Goal: Transaction & Acquisition: Purchase product/service

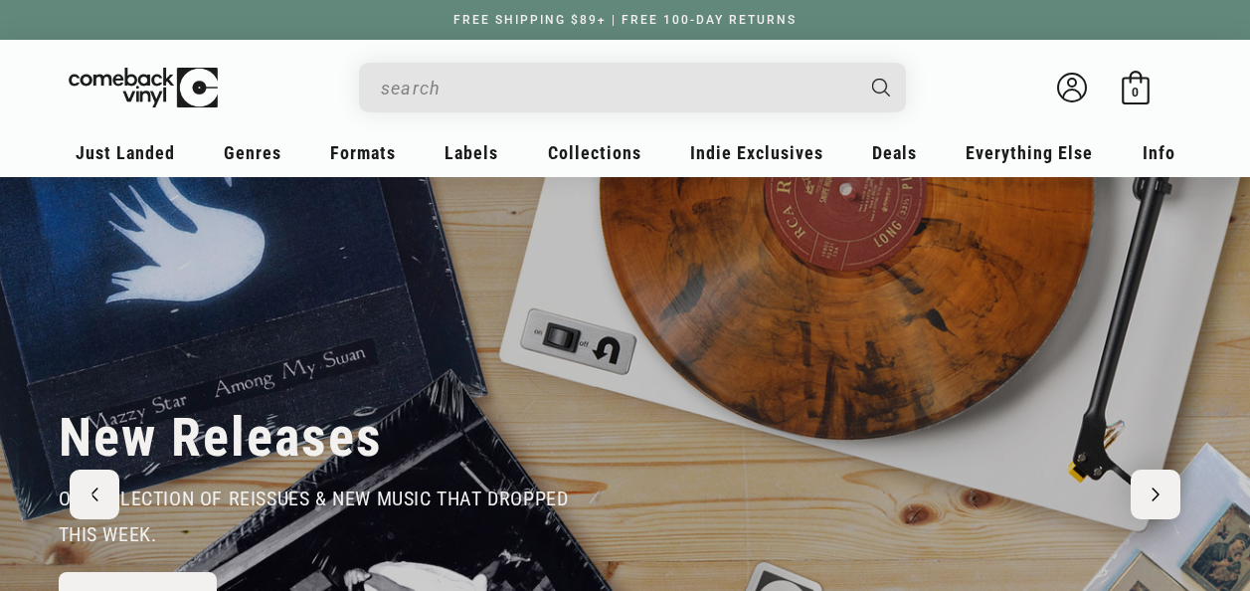
click at [479, 87] on input "When autocomplete results are available use up and down arrows to review and en…" at bounding box center [617, 88] width 472 height 41
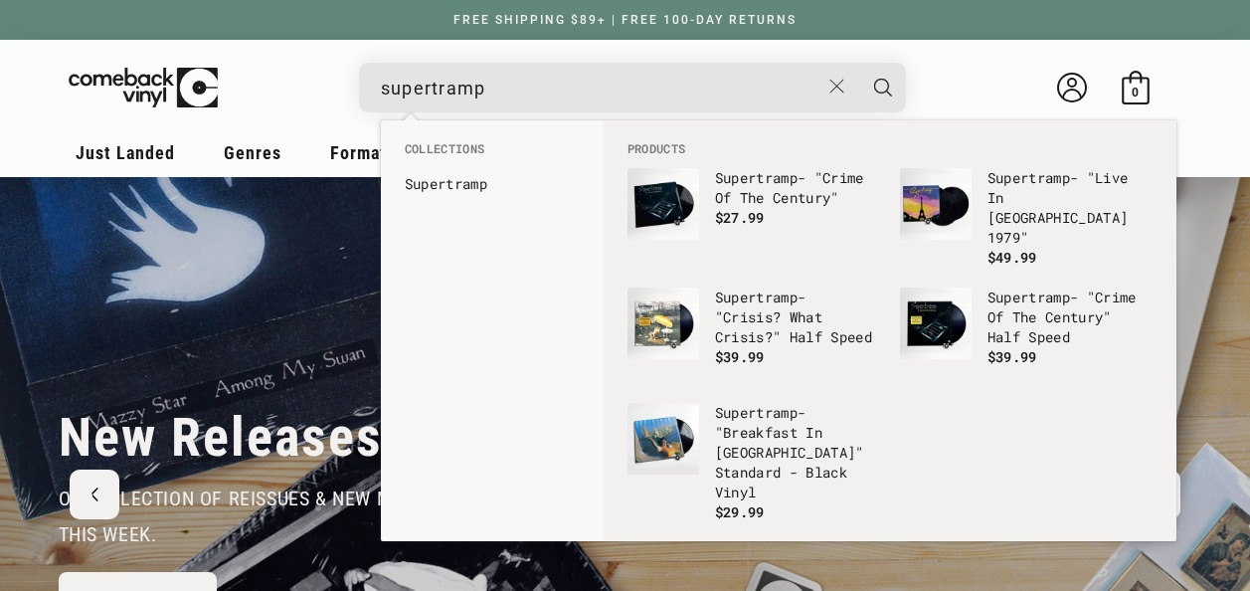
type input "supertramp"
click at [859, 63] on button "Search" at bounding box center [884, 88] width 50 height 50
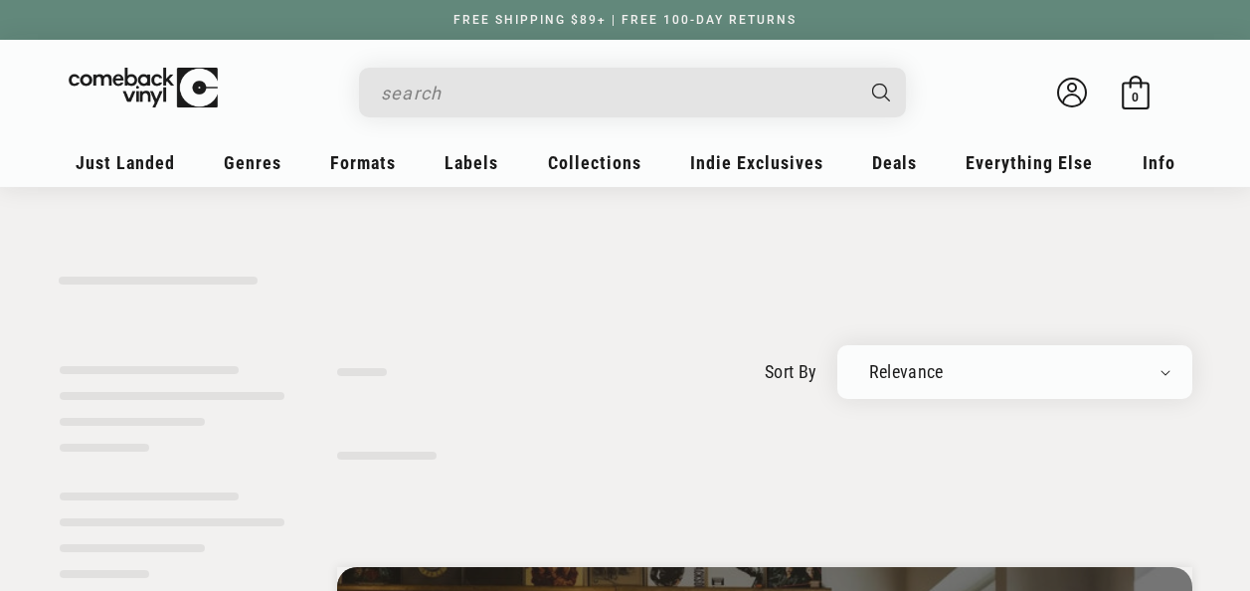
type input "supertramp"
